Goal: Task Accomplishment & Management: Use online tool/utility

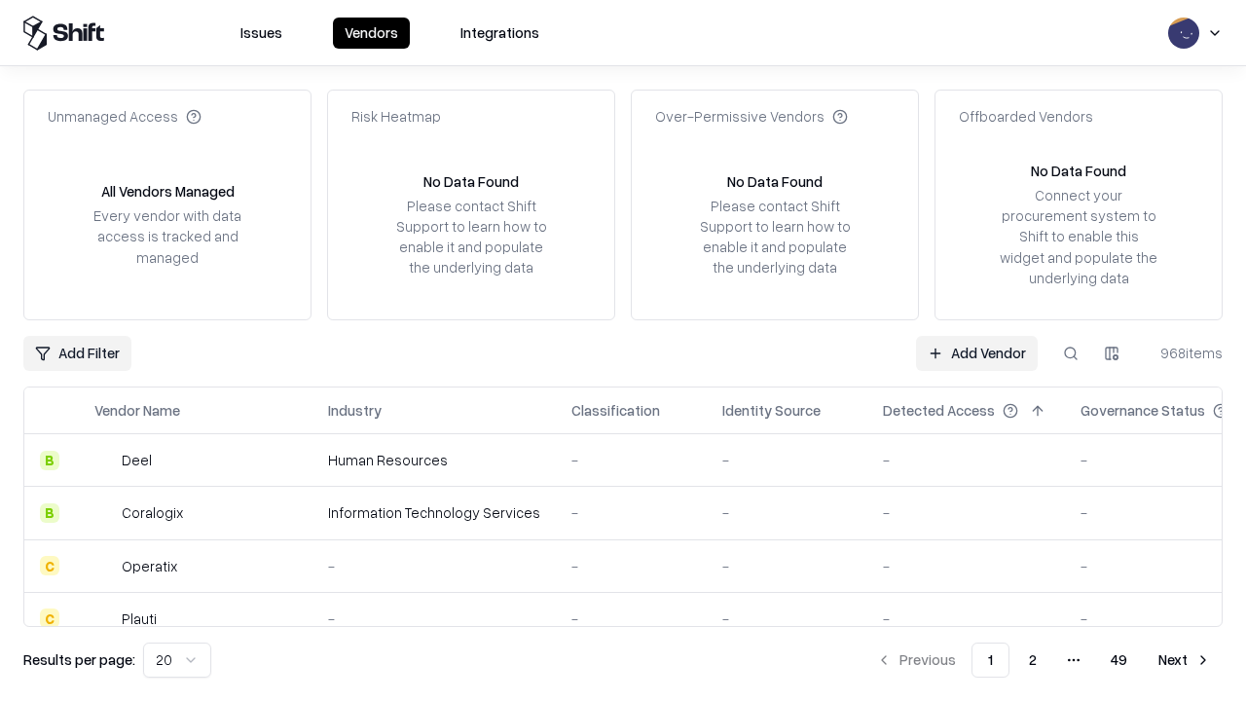
click at [976, 352] on link "Add Vendor" at bounding box center [977, 353] width 122 height 35
